Goal: Transaction & Acquisition: Purchase product/service

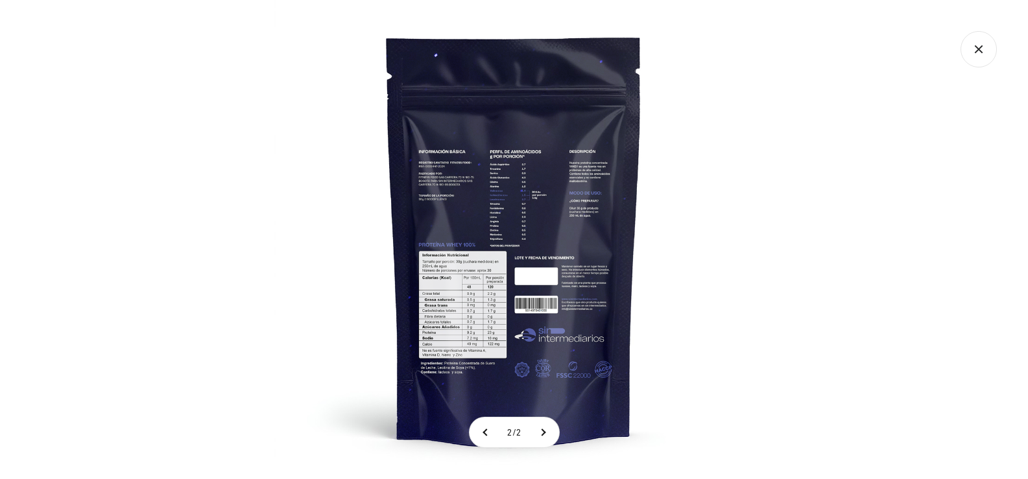
click at [523, 300] on img at bounding box center [513, 239] width 479 height 479
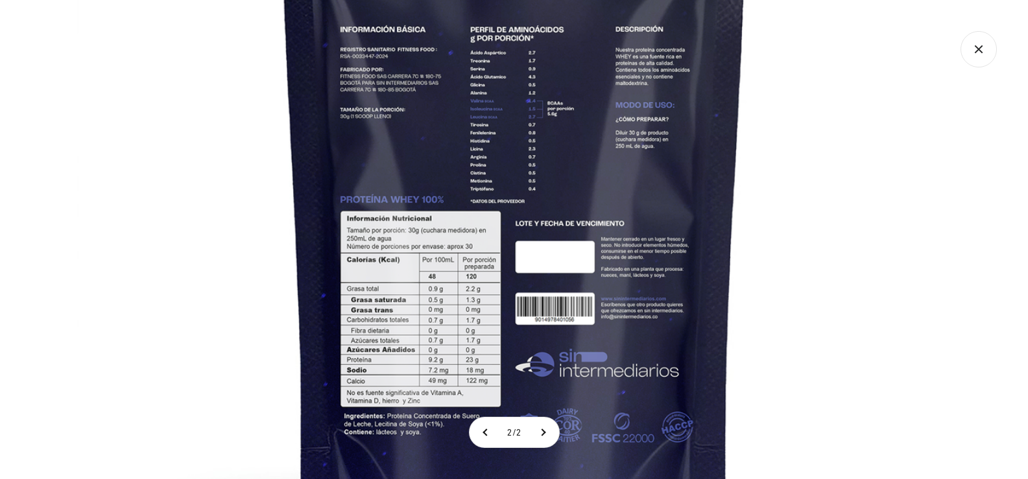
scroll to position [0, 440]
click at [523, 300] on img at bounding box center [515, 190] width 876 height 876
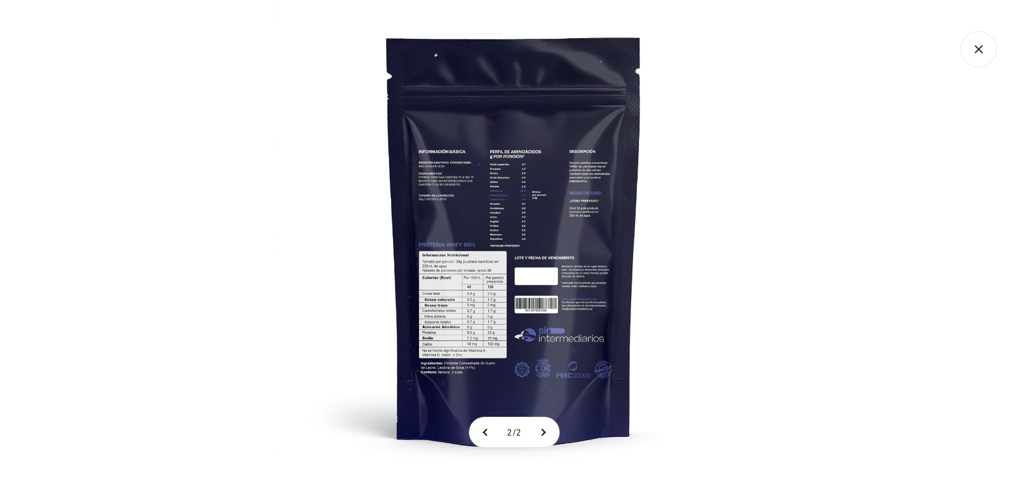
click at [986, 45] on icon "Cerrar galería" at bounding box center [979, 49] width 36 height 36
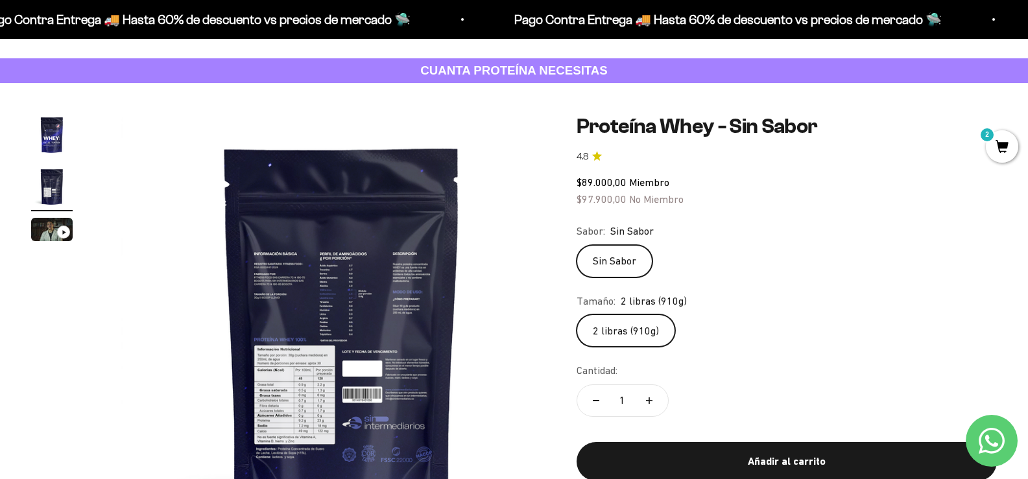
scroll to position [0, 0]
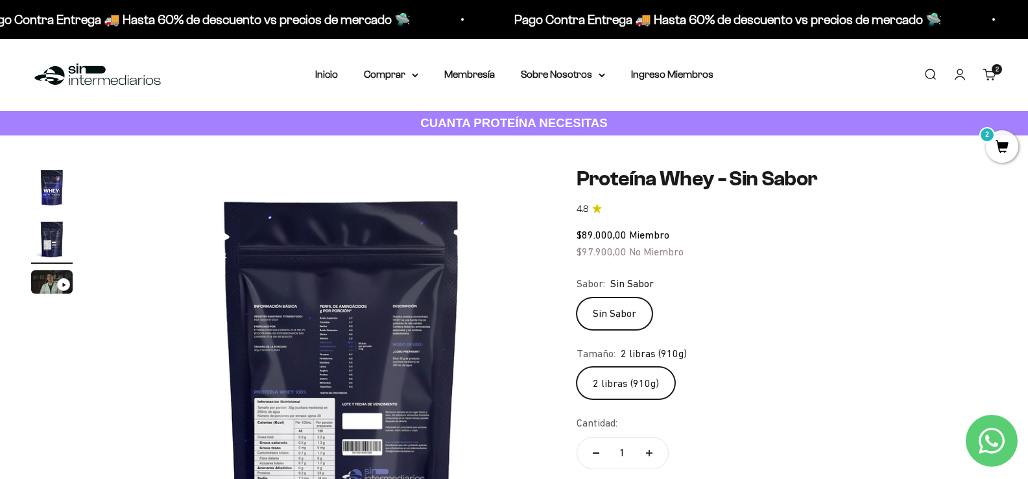
click at [53, 204] on img "Ir al artículo 1" at bounding box center [52, 188] width 42 height 42
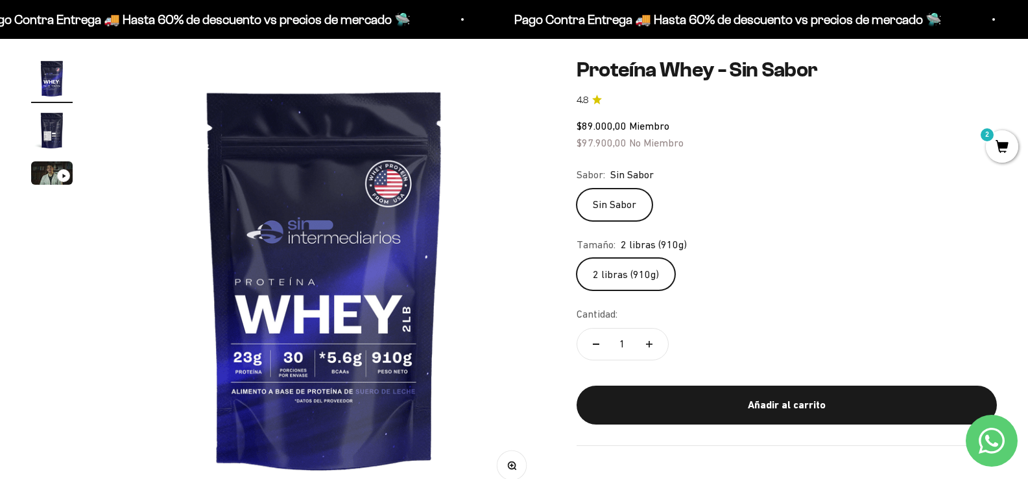
scroll to position [130, 0]
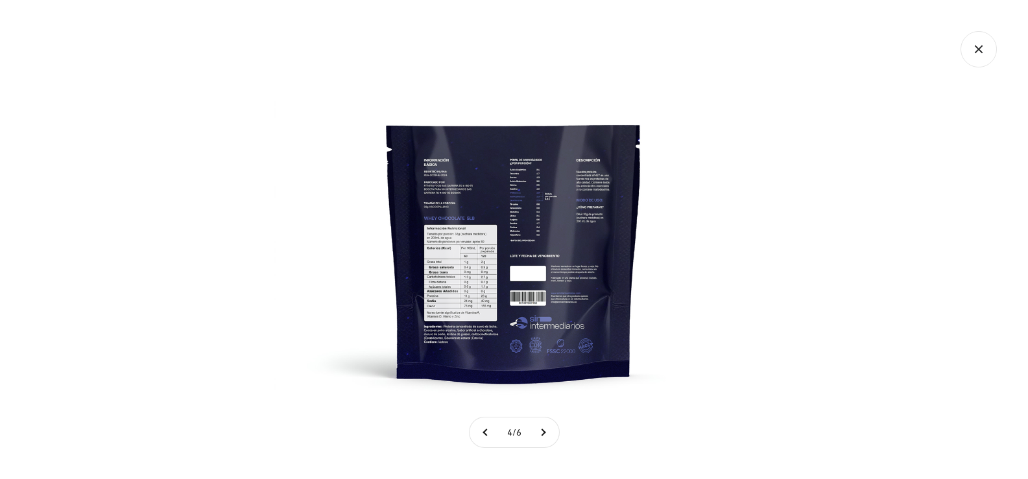
scroll to position [260, 0]
click at [975, 51] on icon "Cerrar galería" at bounding box center [979, 49] width 36 height 36
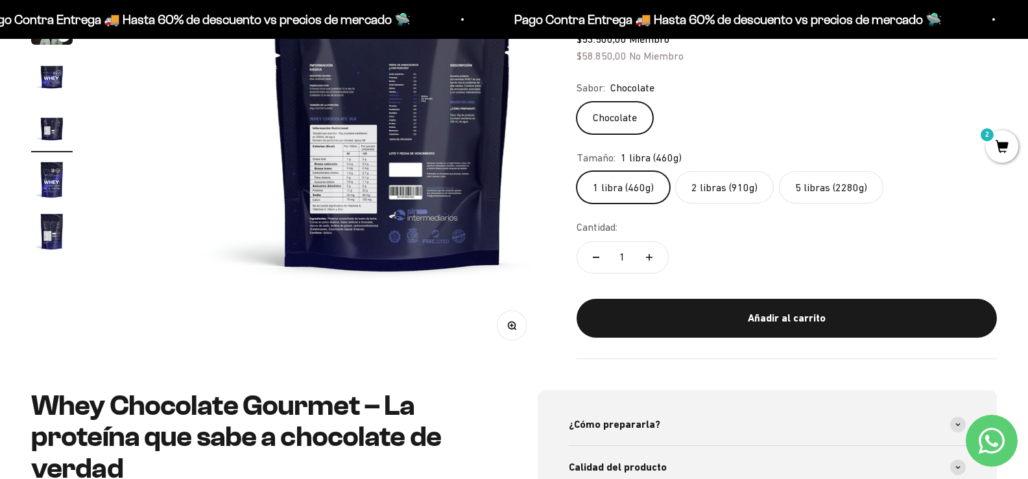
scroll to position [130, 0]
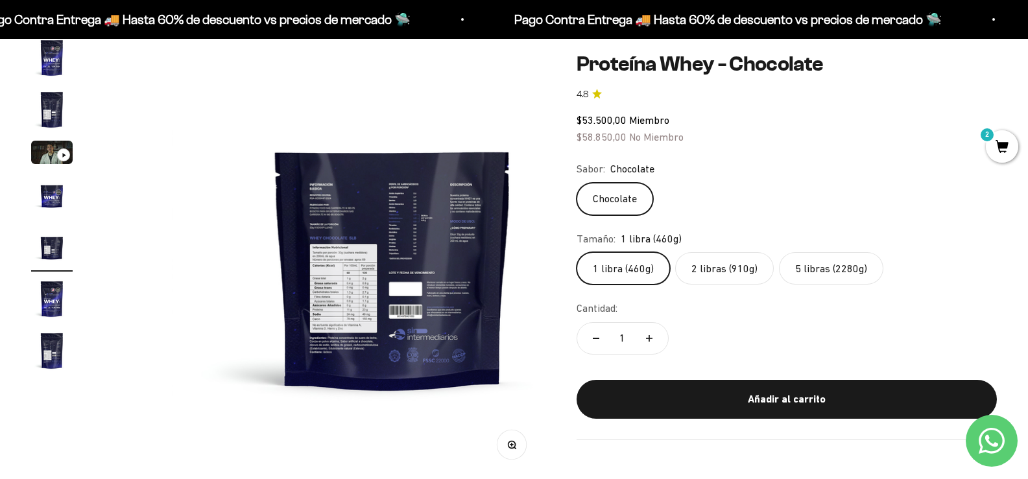
click at [729, 271] on label "2 libras (910g)" at bounding box center [724, 268] width 99 height 32
click at [577, 252] on input "2 libras (910g)" at bounding box center [576, 252] width 1 height 1
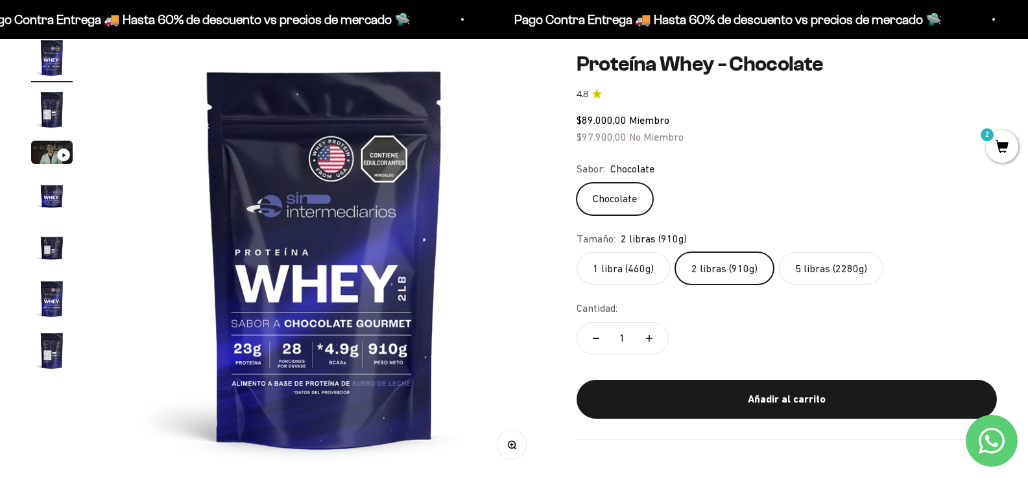
click at [624, 271] on label "1 libra (460g)" at bounding box center [623, 268] width 93 height 32
click at [577, 252] on input "1 libra (460g)" at bounding box center [576, 252] width 1 height 1
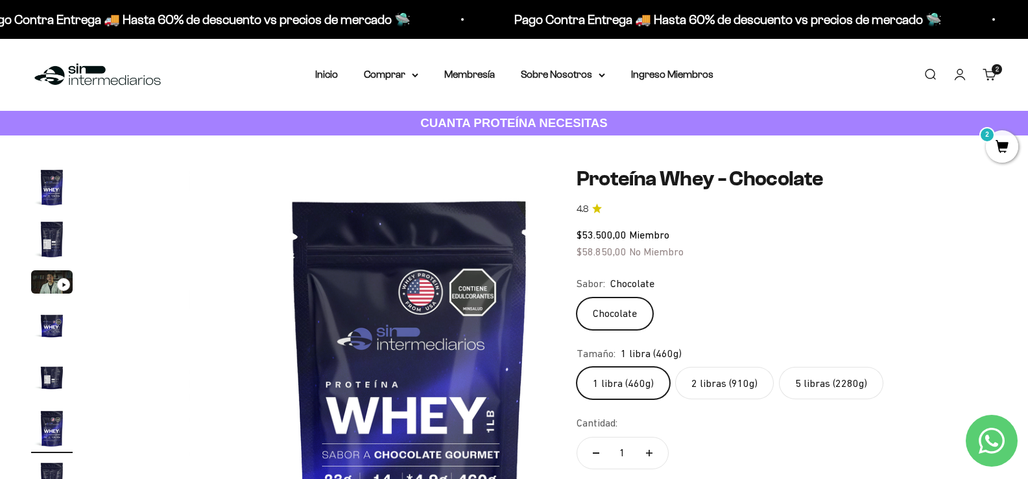
click at [992, 79] on link "Carrito 2 artículos 2" at bounding box center [990, 74] width 14 height 14
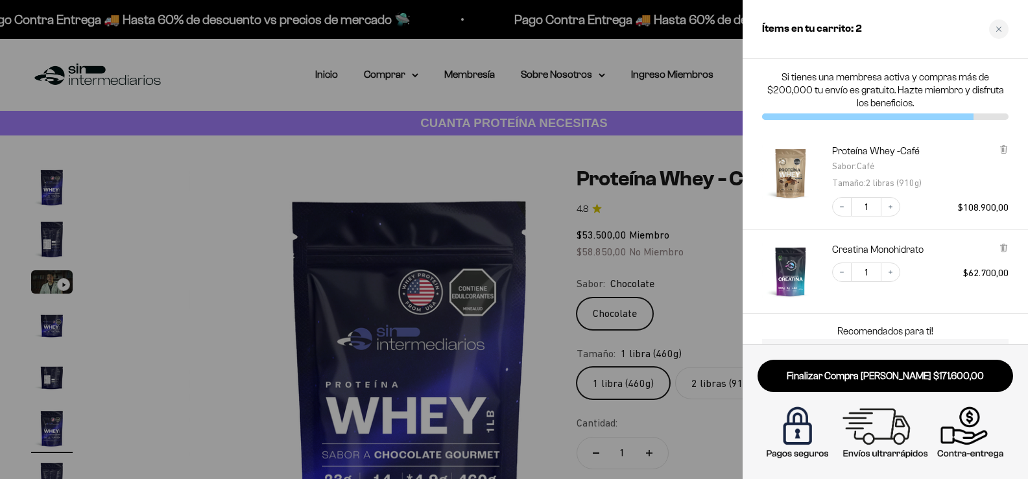
scroll to position [0, 2227]
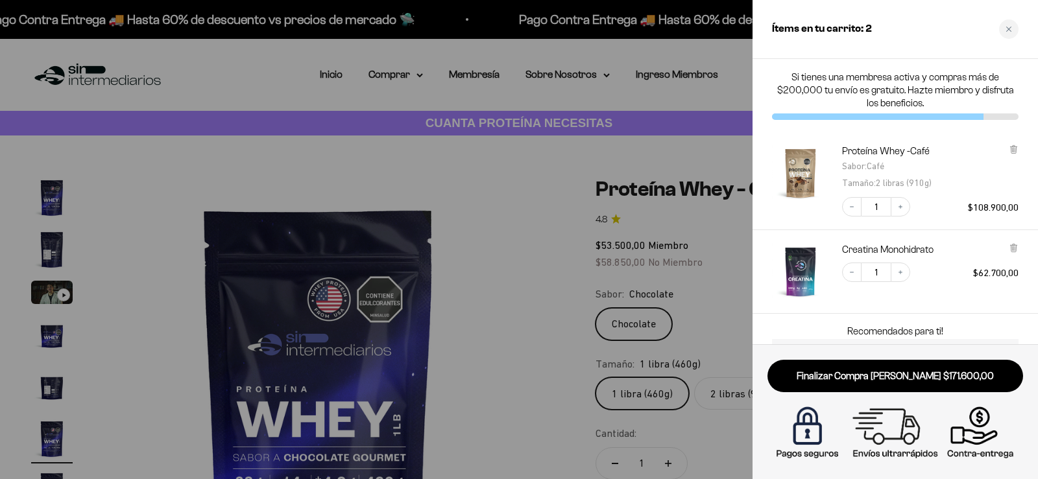
click at [548, 270] on div at bounding box center [519, 239] width 1038 height 479
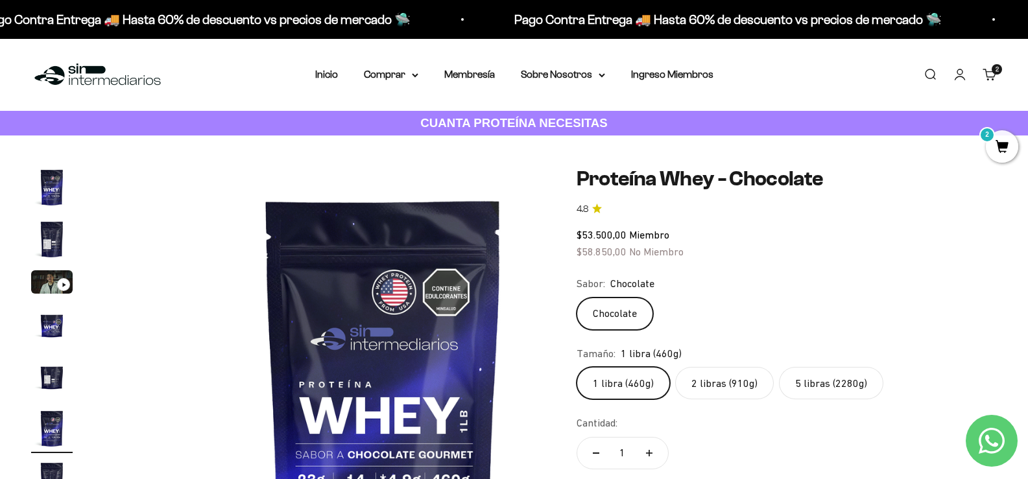
scroll to position [0, 2200]
